Goal: Information Seeking & Learning: Learn about a topic

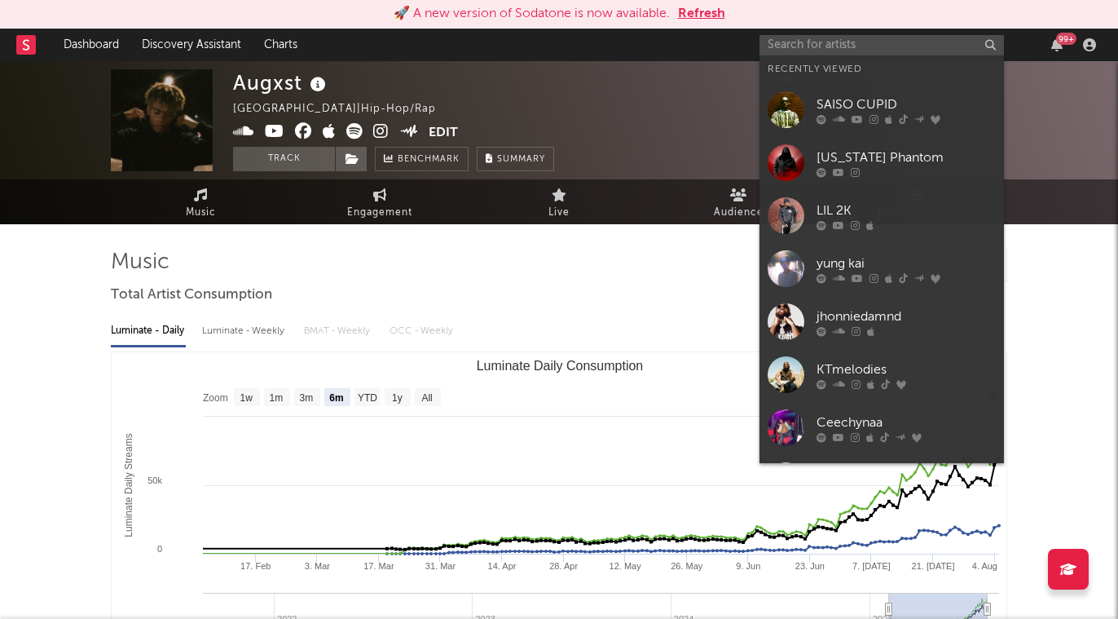
select select "6m"
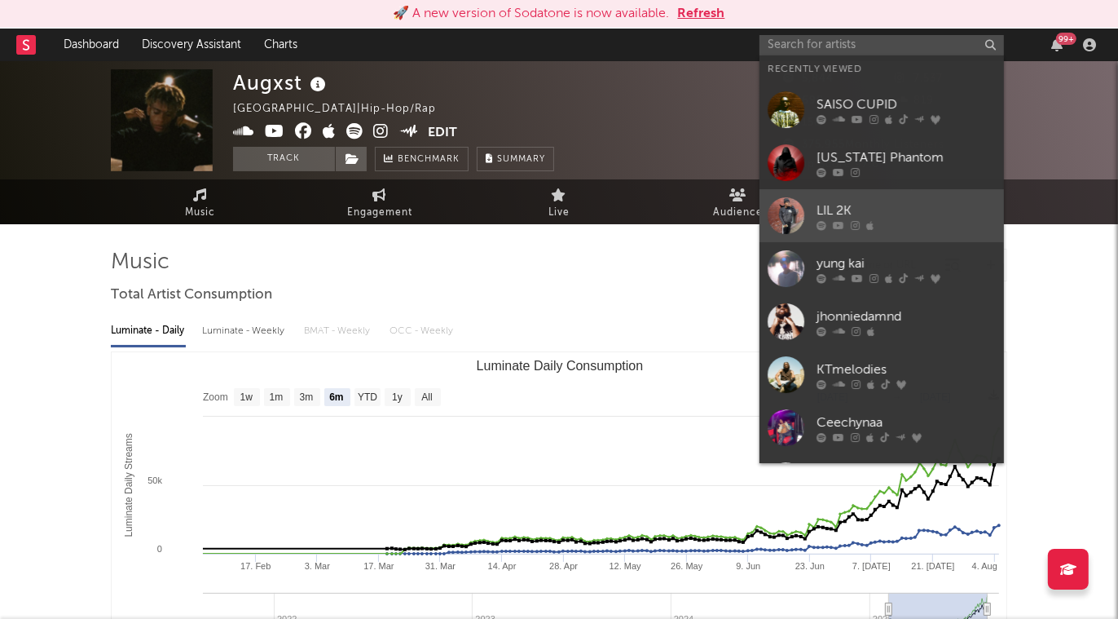
click at [853, 218] on div "LIL 2K" at bounding box center [906, 211] width 179 height 20
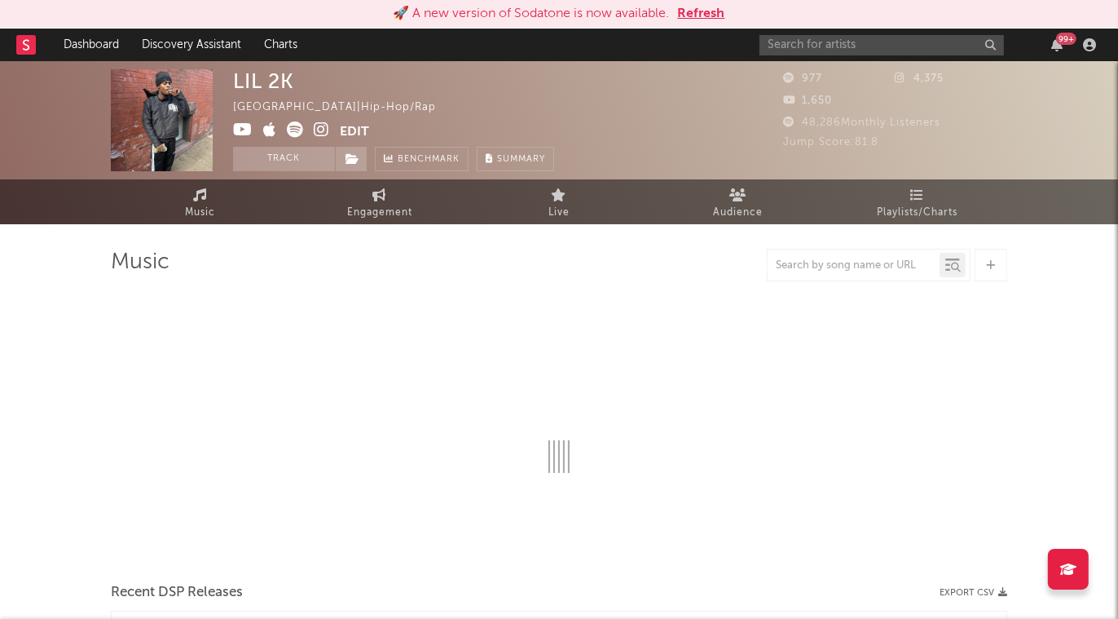
select select "6m"
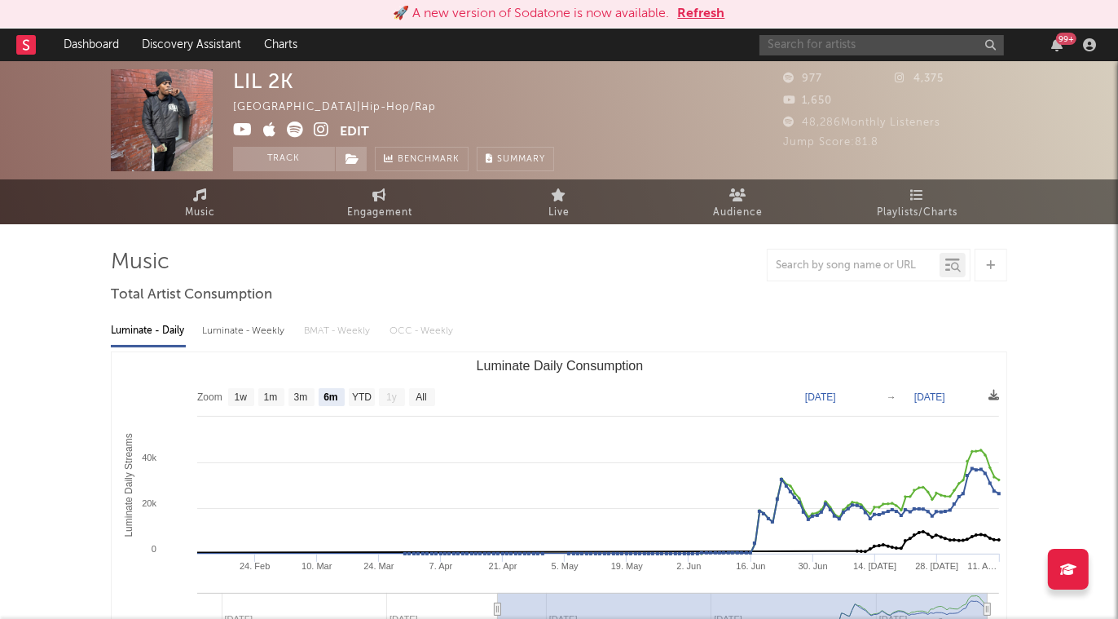
click at [791, 44] on input "text" at bounding box center [882, 45] width 245 height 20
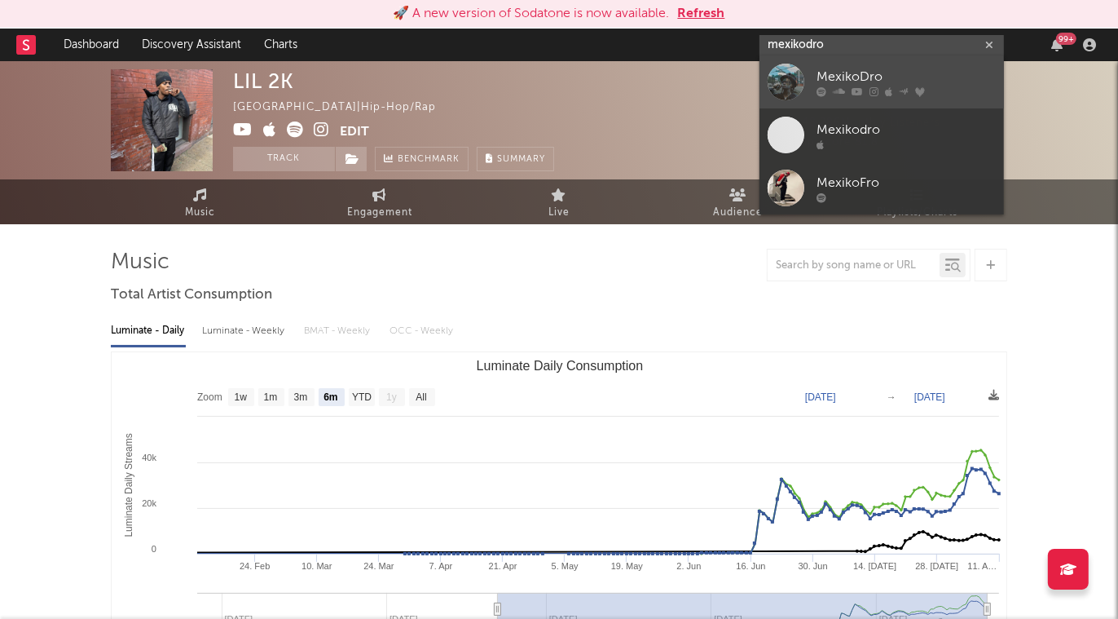
type input "mexikodro"
click at [918, 77] on div "MexikoDro" at bounding box center [906, 78] width 179 height 20
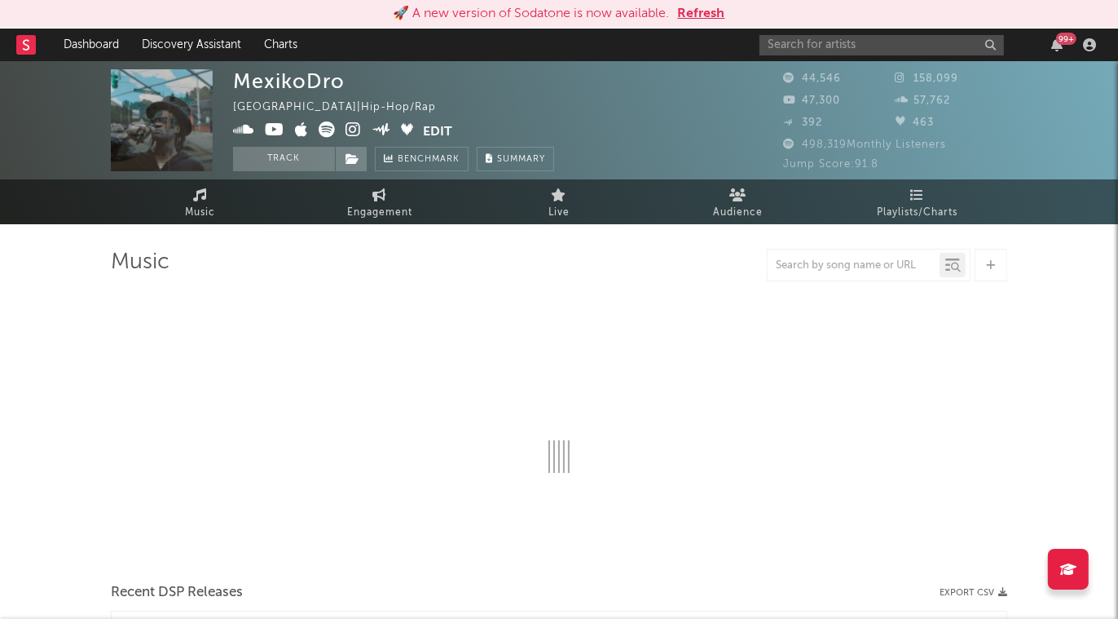
select select "6m"
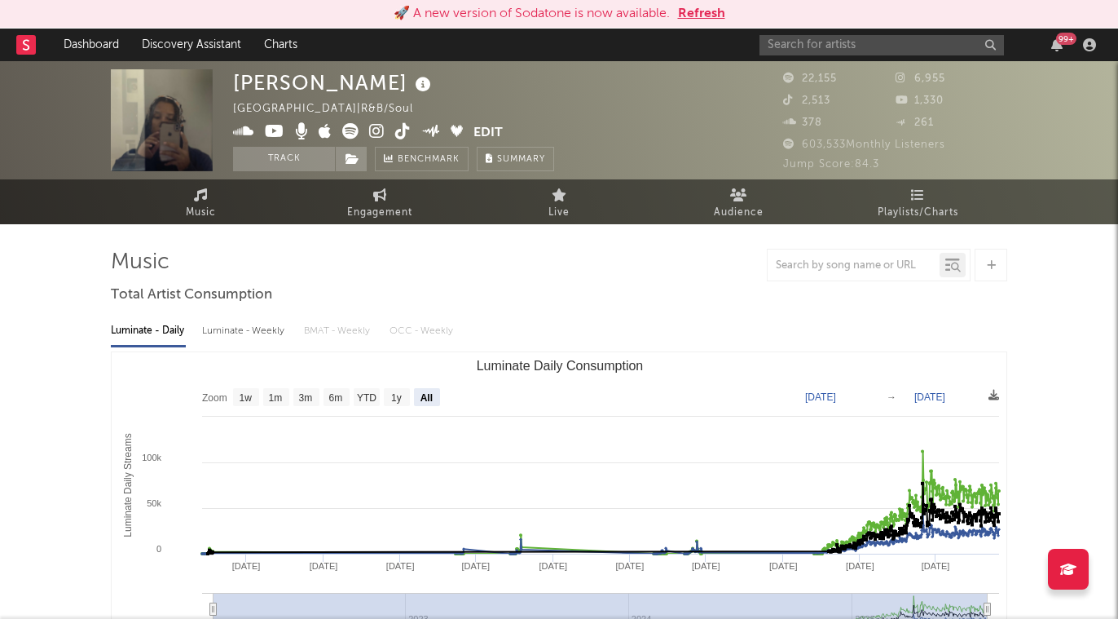
select select "All"
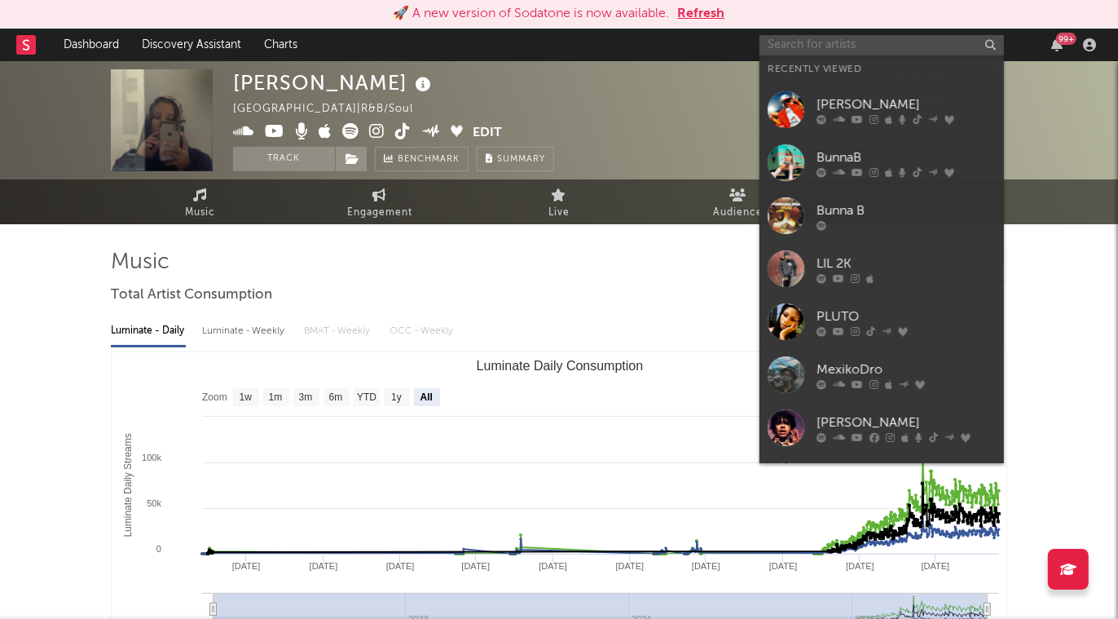
click at [887, 42] on input "text" at bounding box center [882, 45] width 245 height 20
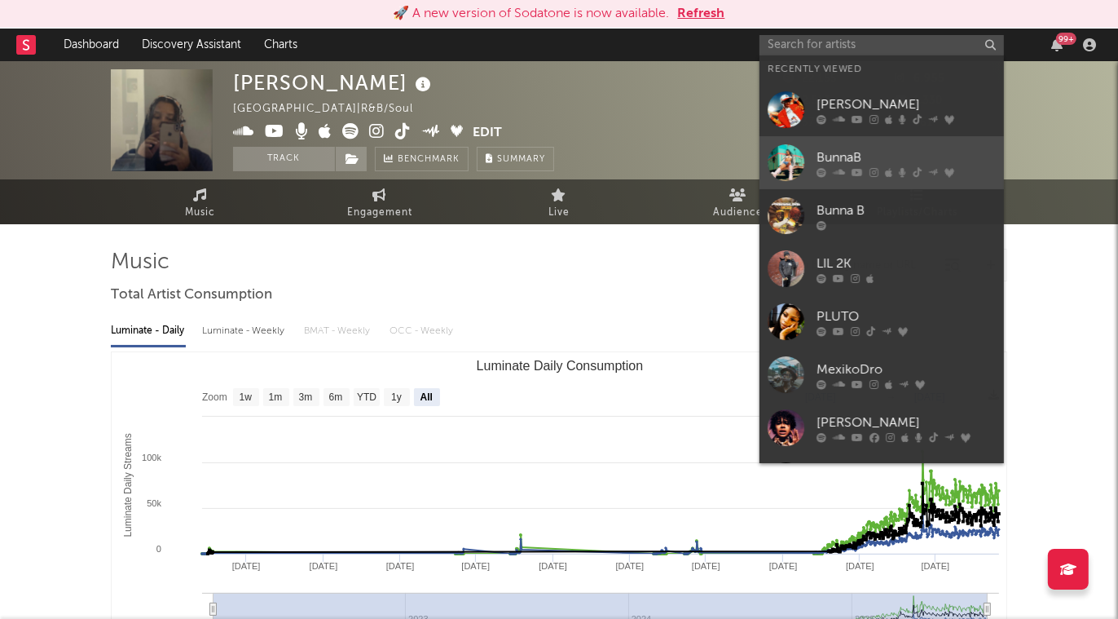
click at [900, 161] on div "BunnaB" at bounding box center [906, 158] width 179 height 20
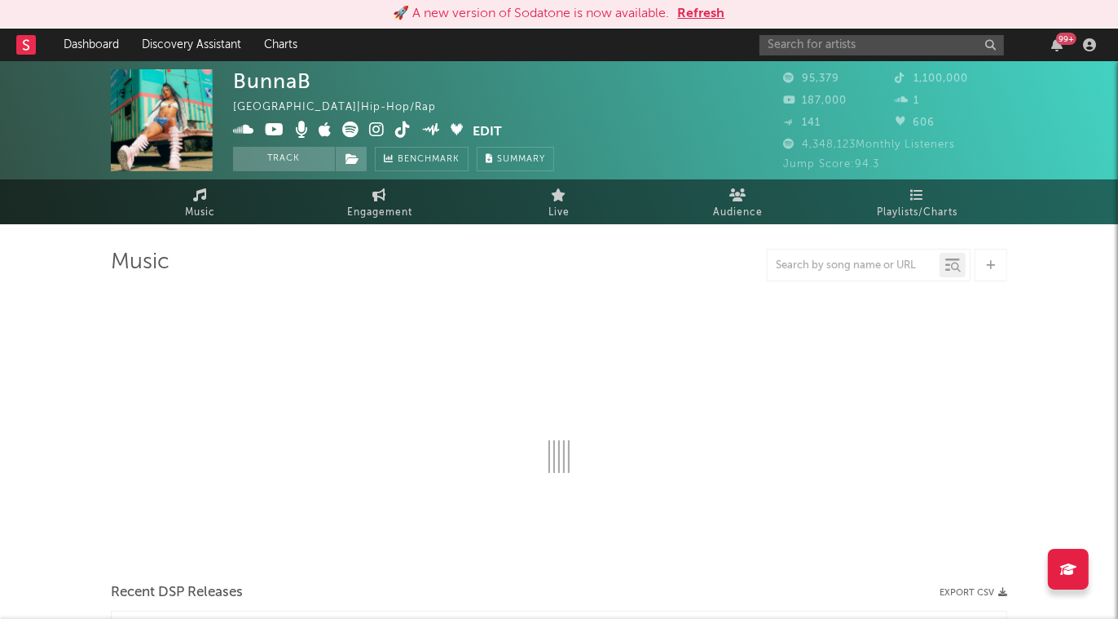
select select "6m"
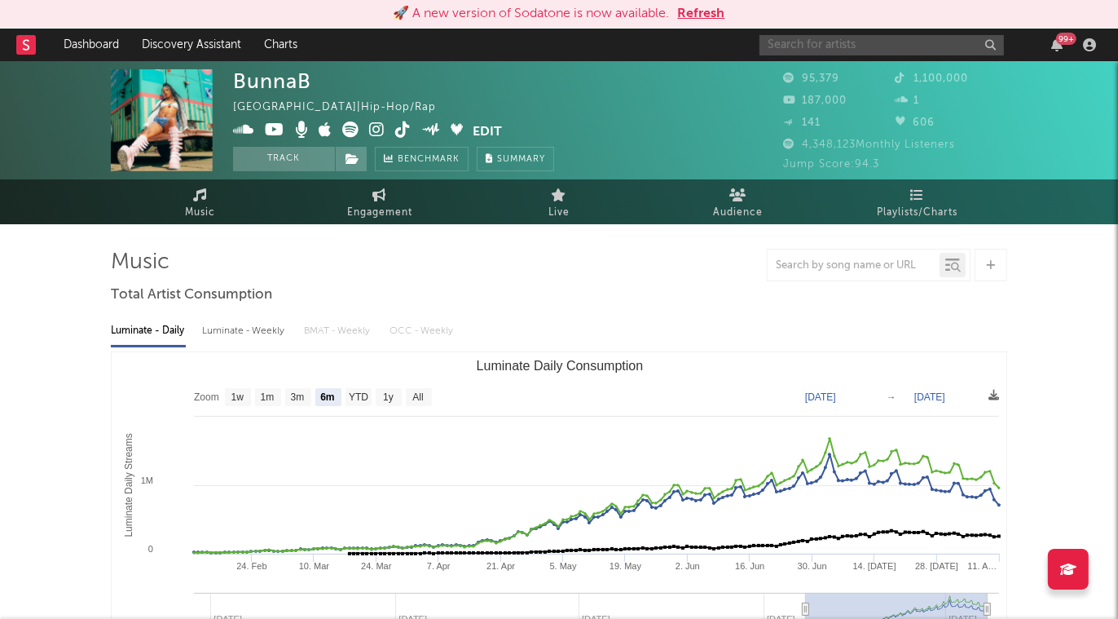
click at [891, 49] on input "text" at bounding box center [882, 45] width 245 height 20
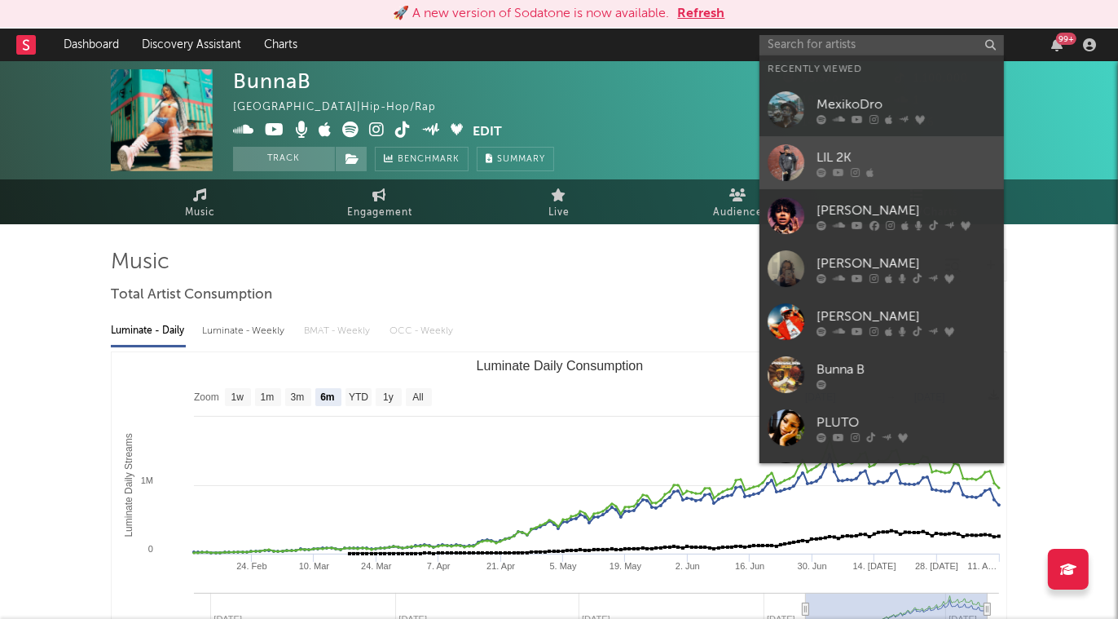
click at [894, 153] on div "LIL 2K" at bounding box center [906, 158] width 179 height 20
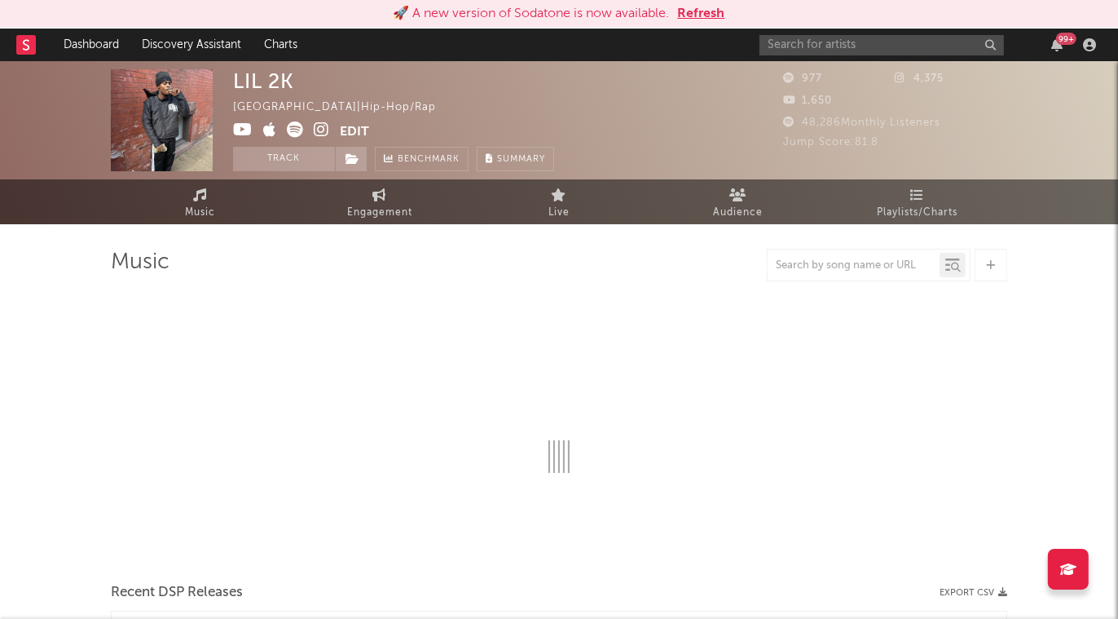
select select "6m"
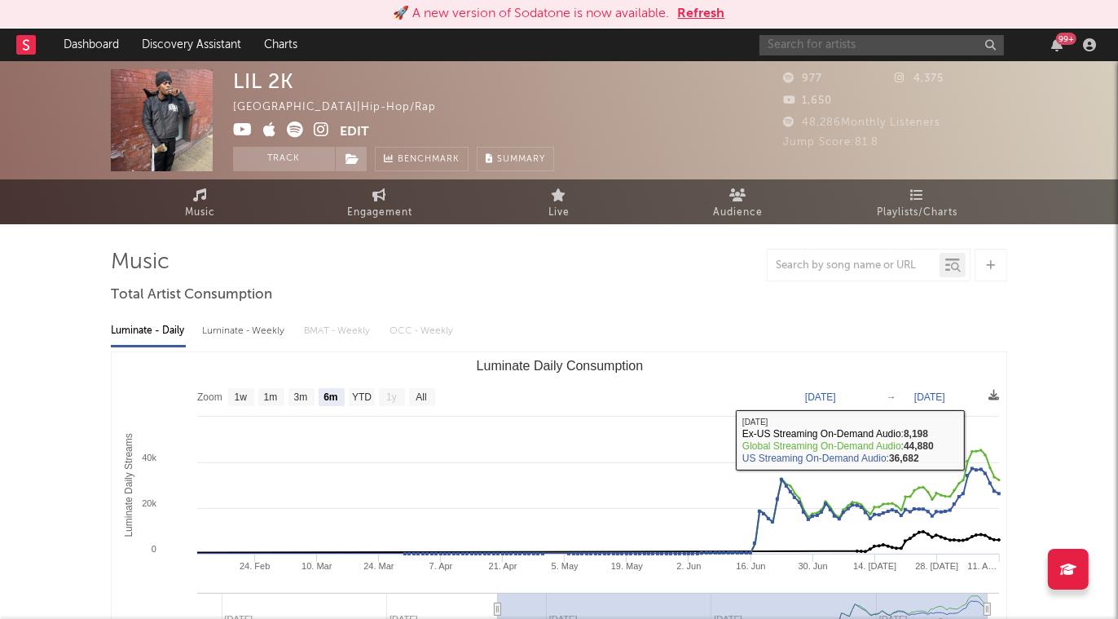
click at [906, 42] on input "text" at bounding box center [882, 45] width 245 height 20
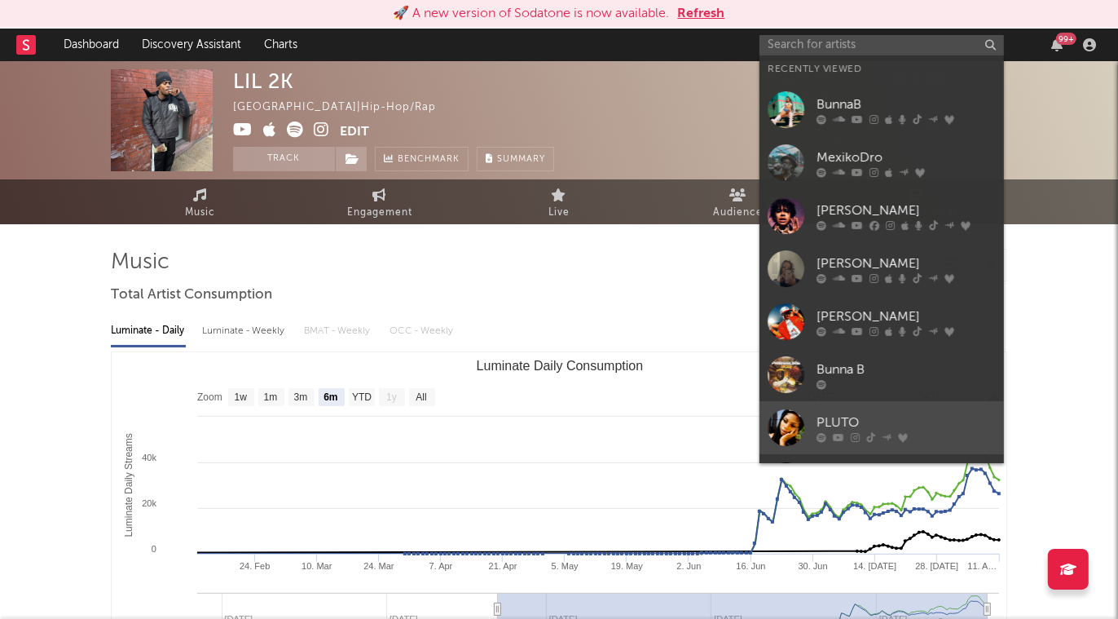
click at [898, 420] on div "PLUTO" at bounding box center [906, 423] width 179 height 20
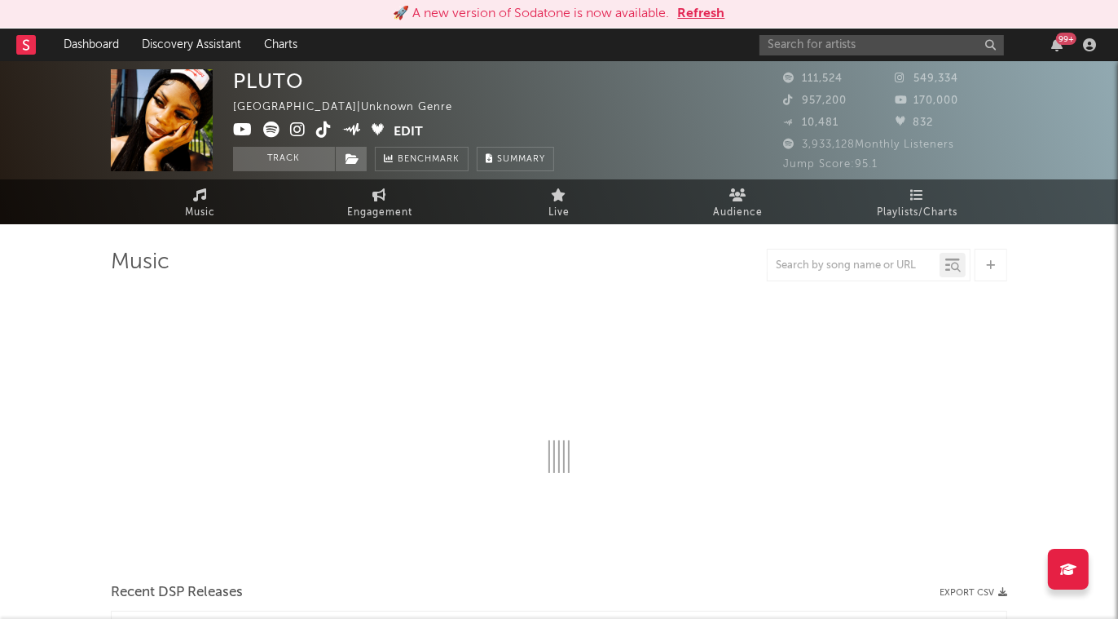
select select "6m"
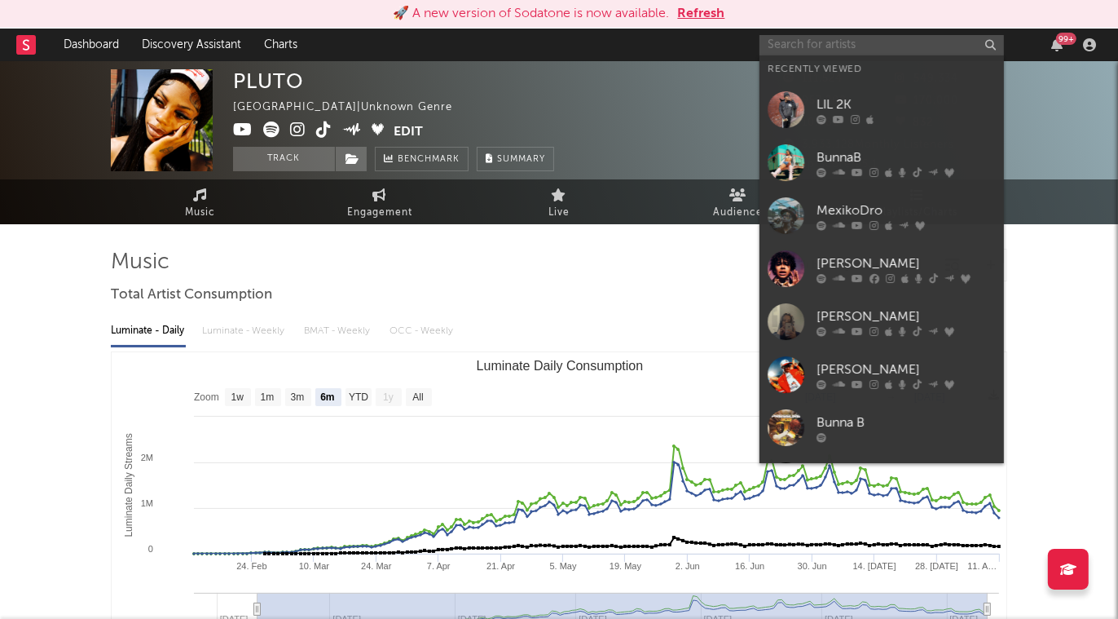
click at [897, 46] on input "text" at bounding box center [882, 45] width 245 height 20
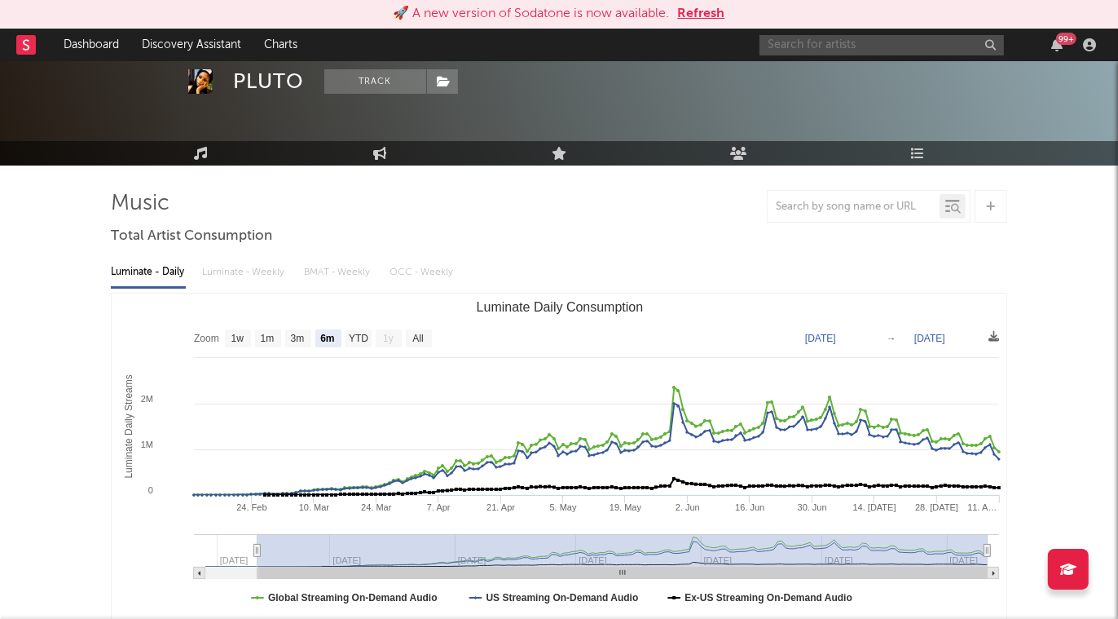
click at [845, 46] on input "text" at bounding box center [882, 45] width 245 height 20
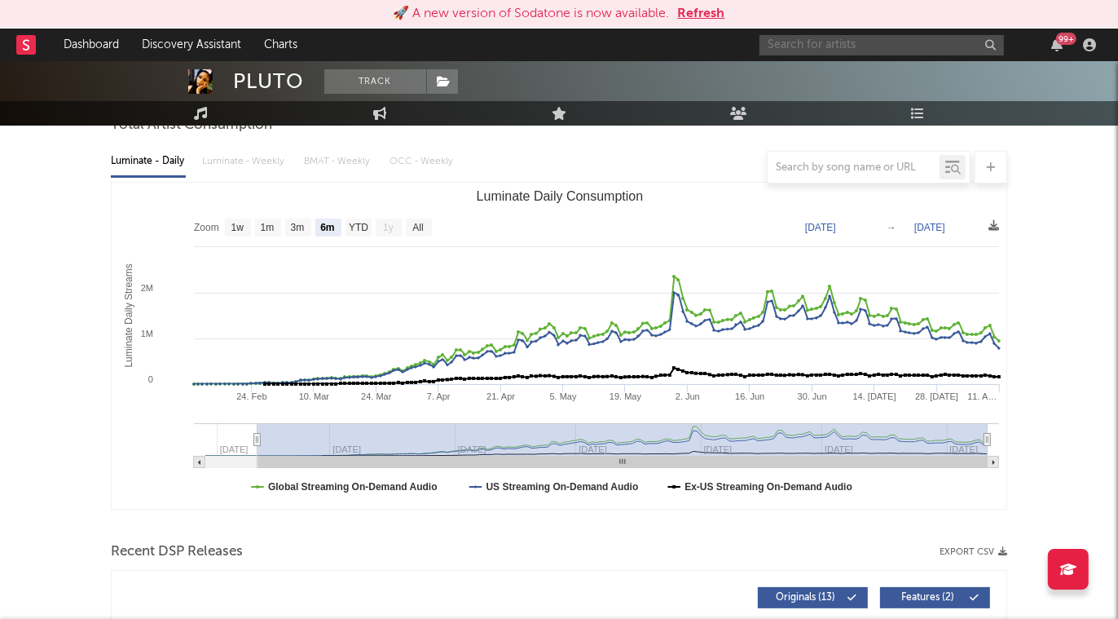
scroll to position [165, 0]
